Goal: Task Accomplishment & Management: Manage account settings

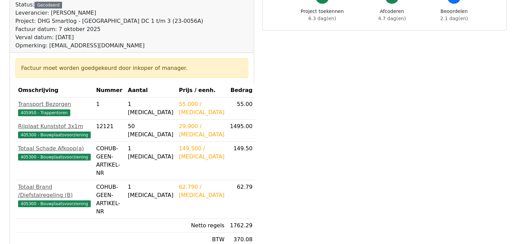
scroll to position [34, 0]
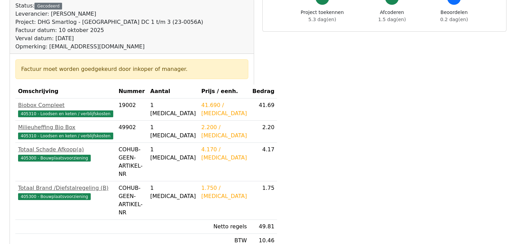
scroll to position [102, 0]
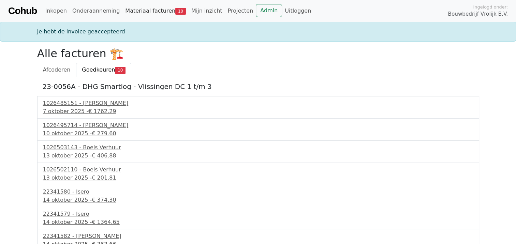
click at [147, 10] on link "Materiaal facturen 10" at bounding box center [155, 11] width 66 height 14
